Goal: Transaction & Acquisition: Subscribe to service/newsletter

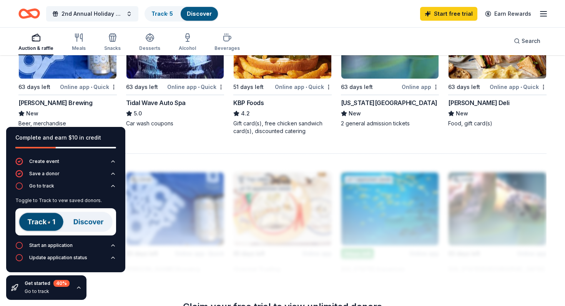
scroll to position [582, 0]
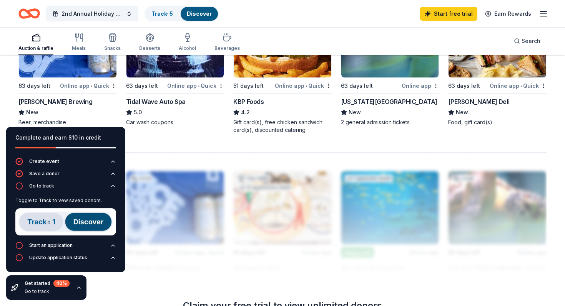
click at [373, 103] on div "[US_STATE][GEOGRAPHIC_DATA]" at bounding box center [389, 101] width 96 height 9
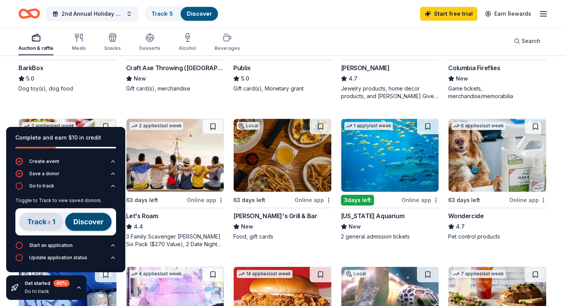
scroll to position [0, 0]
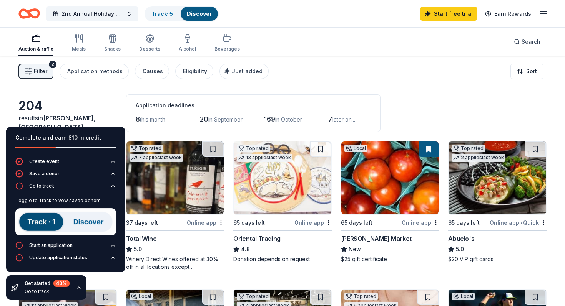
click at [42, 51] on div "Auction & raffle" at bounding box center [35, 49] width 35 height 6
click at [45, 48] on div "Auction & raffle" at bounding box center [35, 49] width 35 height 6
click at [80, 49] on div "Meals" at bounding box center [79, 49] width 14 height 6
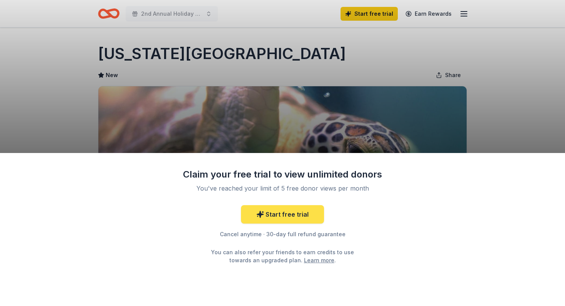
click at [288, 219] on link "Start free trial" at bounding box center [282, 214] width 83 height 18
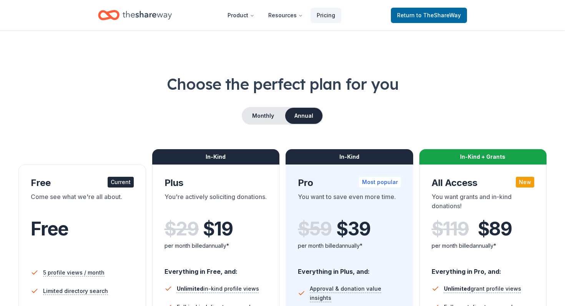
click at [77, 250] on div "Free" at bounding box center [82, 240] width 103 height 42
click at [386, 109] on div "Monthly Annual" at bounding box center [282, 116] width 528 height 18
click at [435, 17] on span "to TheShareWay" at bounding box center [438, 15] width 45 height 7
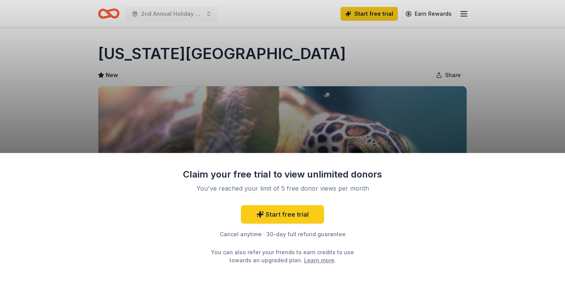
click at [331, 63] on div "Claim your free trial to view unlimited donors You've reached your limit of 5 f…" at bounding box center [282, 153] width 565 height 306
